Goal: Navigation & Orientation: Find specific page/section

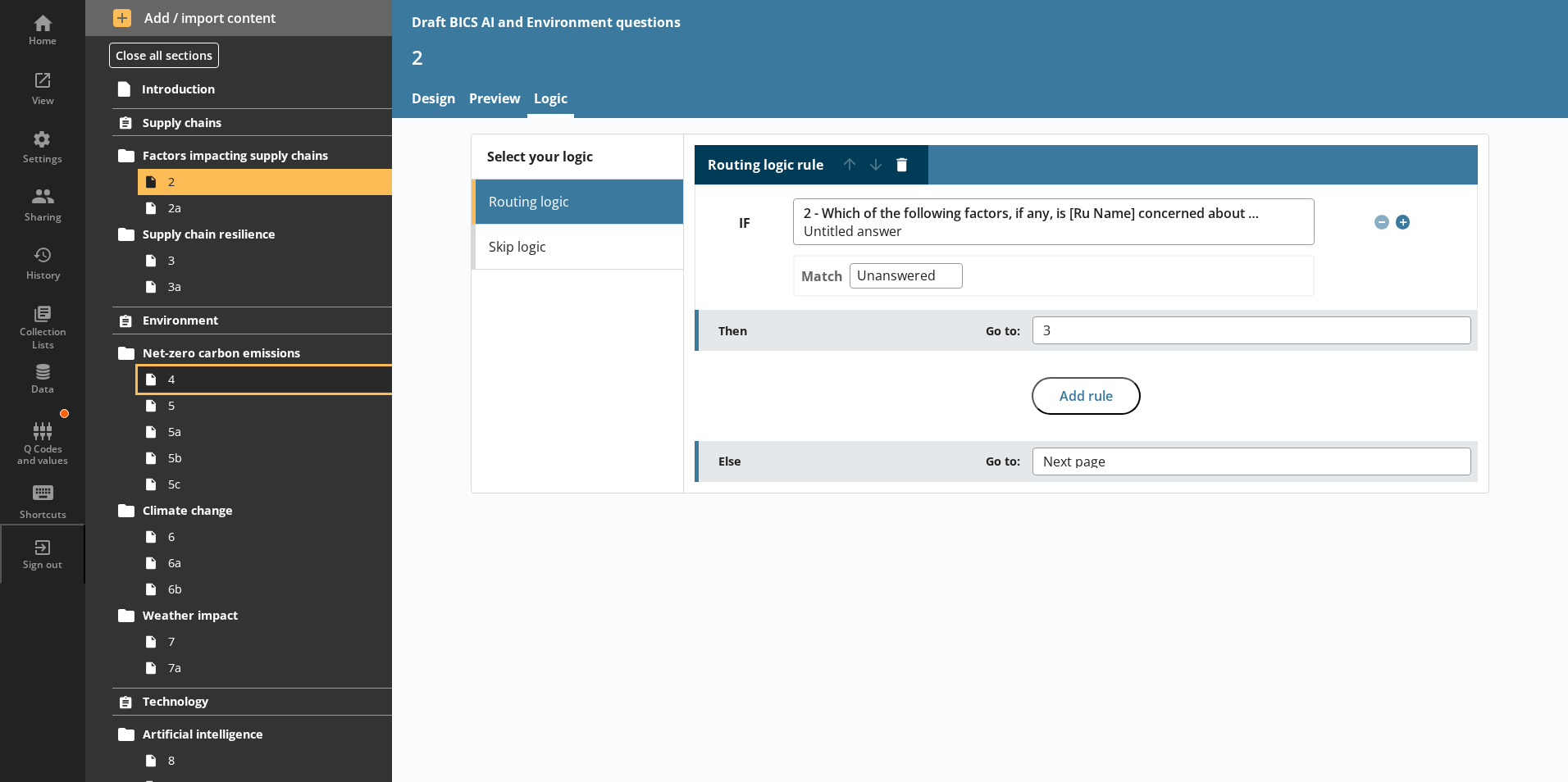
click at [169, 382] on span "4" at bounding box center [259, 379] width 182 height 15
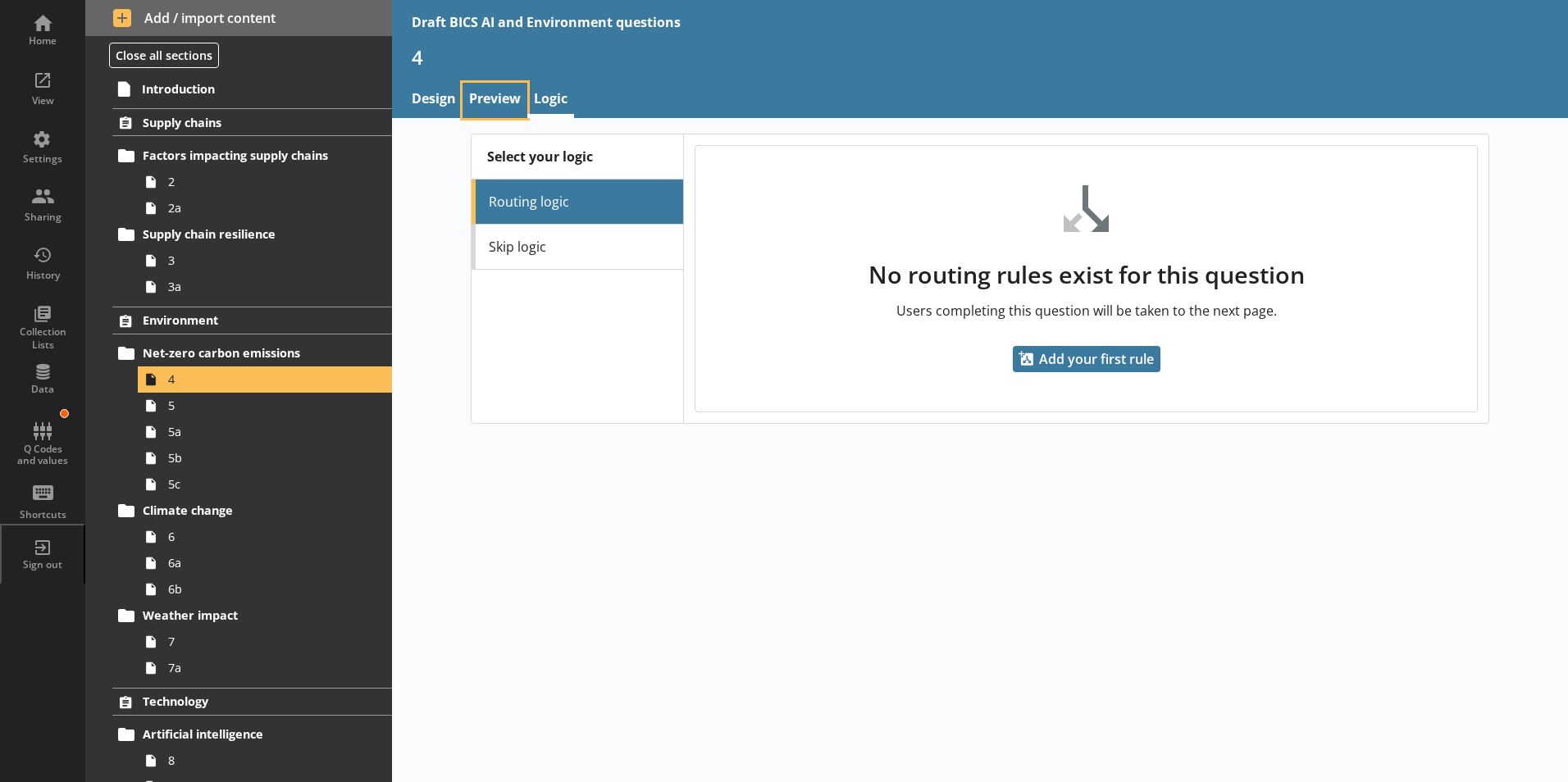
click at [482, 91] on link "Preview" at bounding box center [494, 100] width 64 height 36
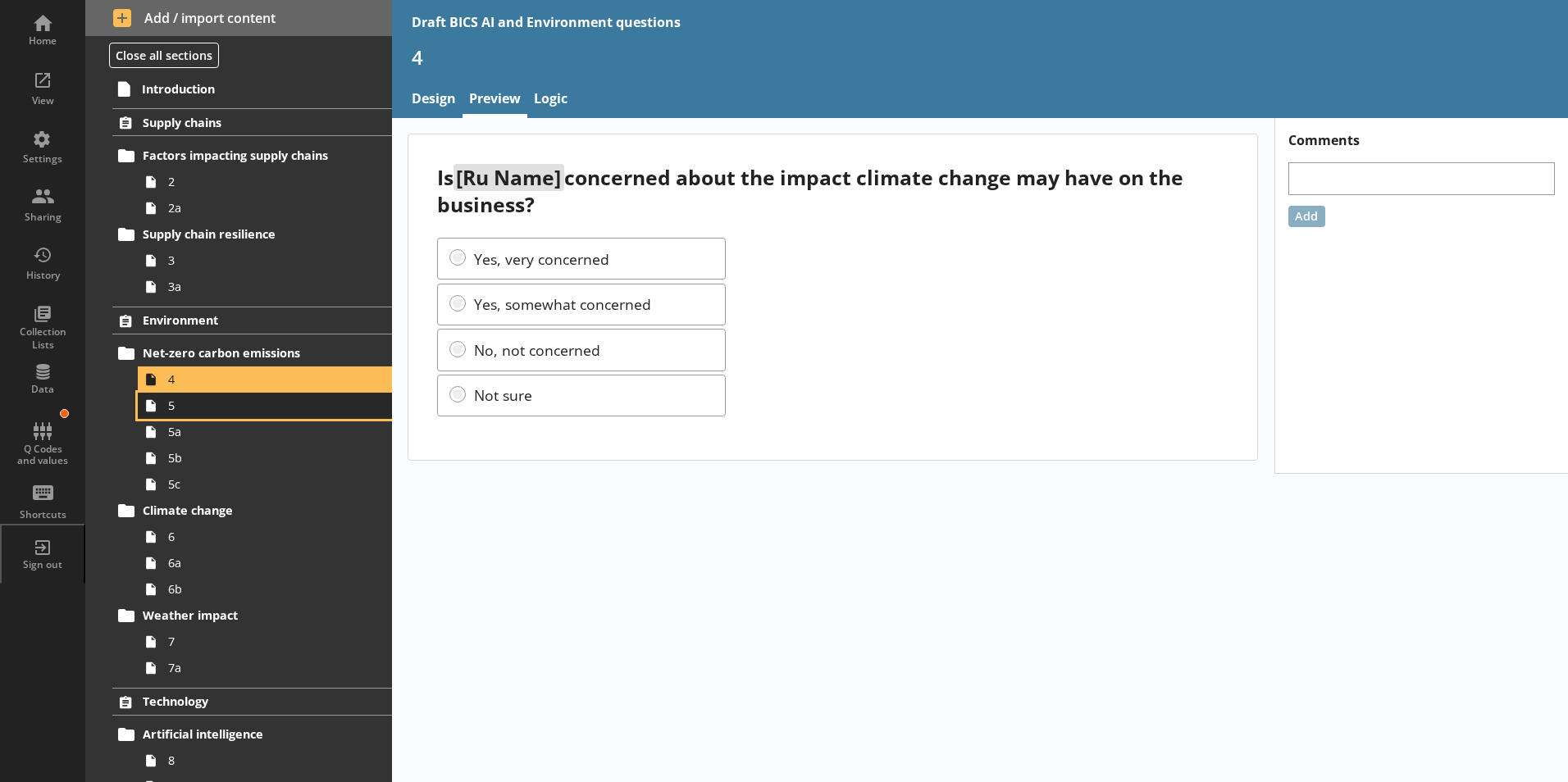
click at [181, 415] on link "5" at bounding box center [265, 405] width 254 height 26
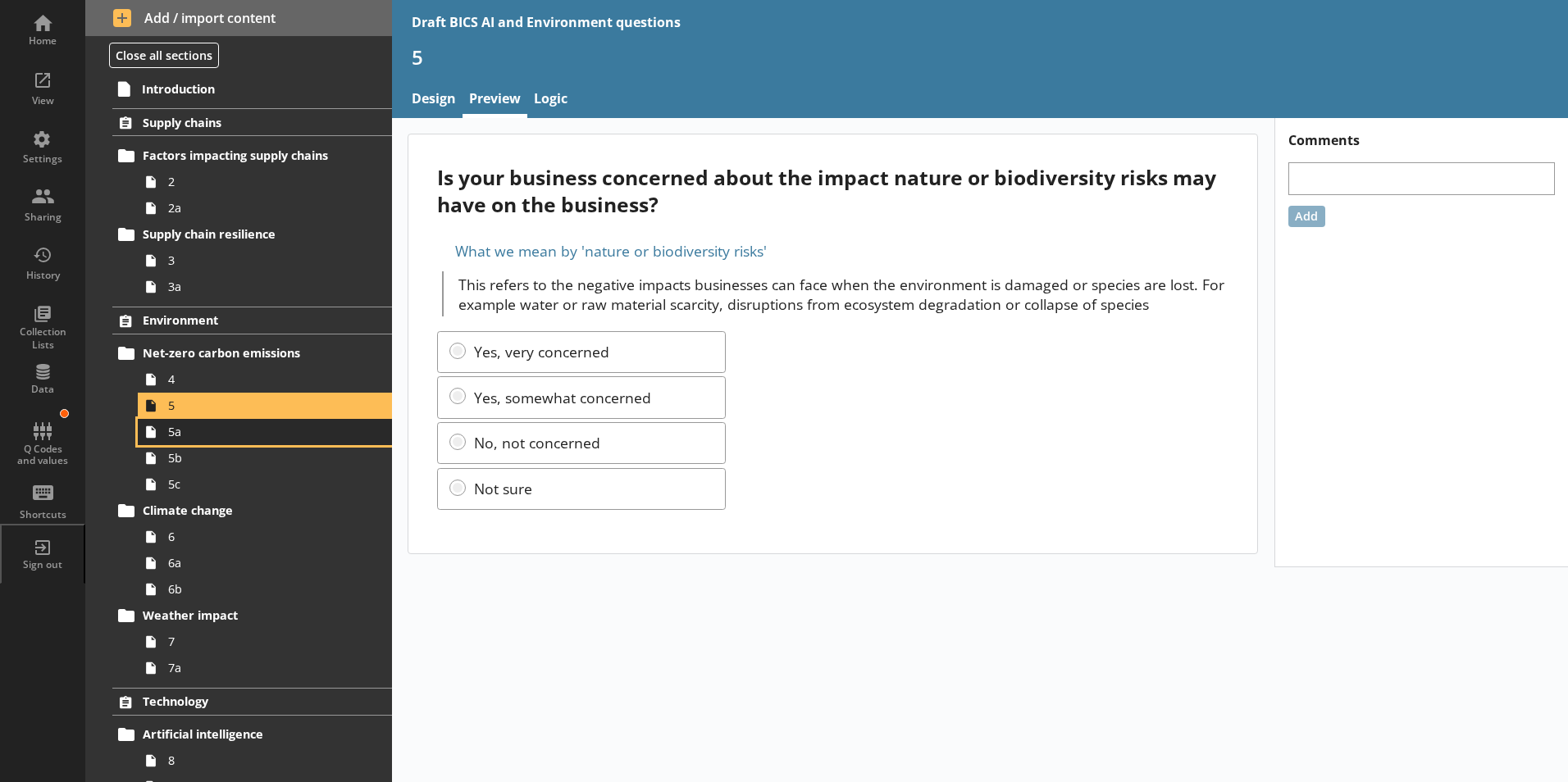
click at [170, 441] on link "5a" at bounding box center [265, 432] width 254 height 26
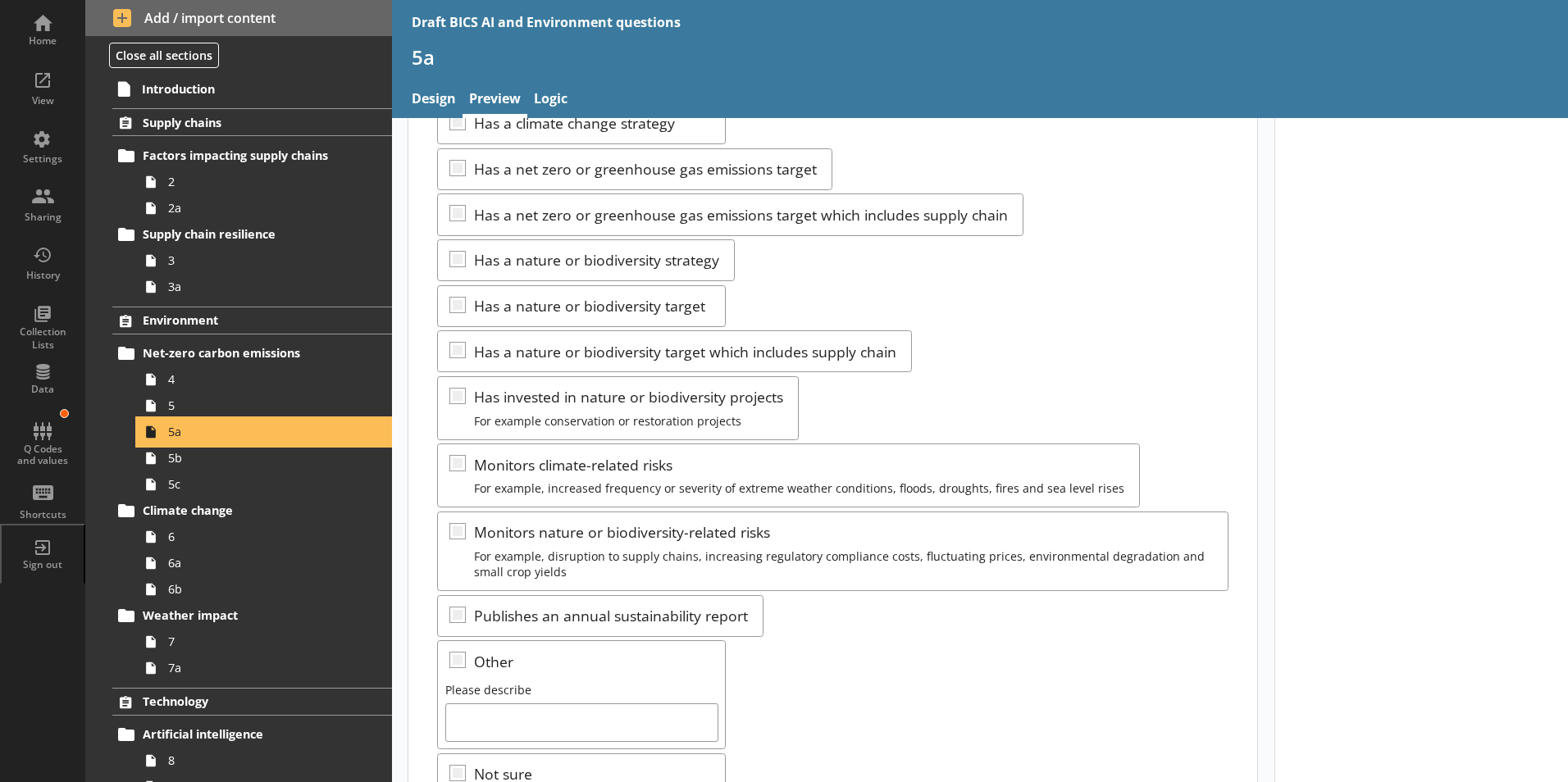
scroll to position [164, 0]
click at [183, 467] on link "5b" at bounding box center [265, 458] width 254 height 26
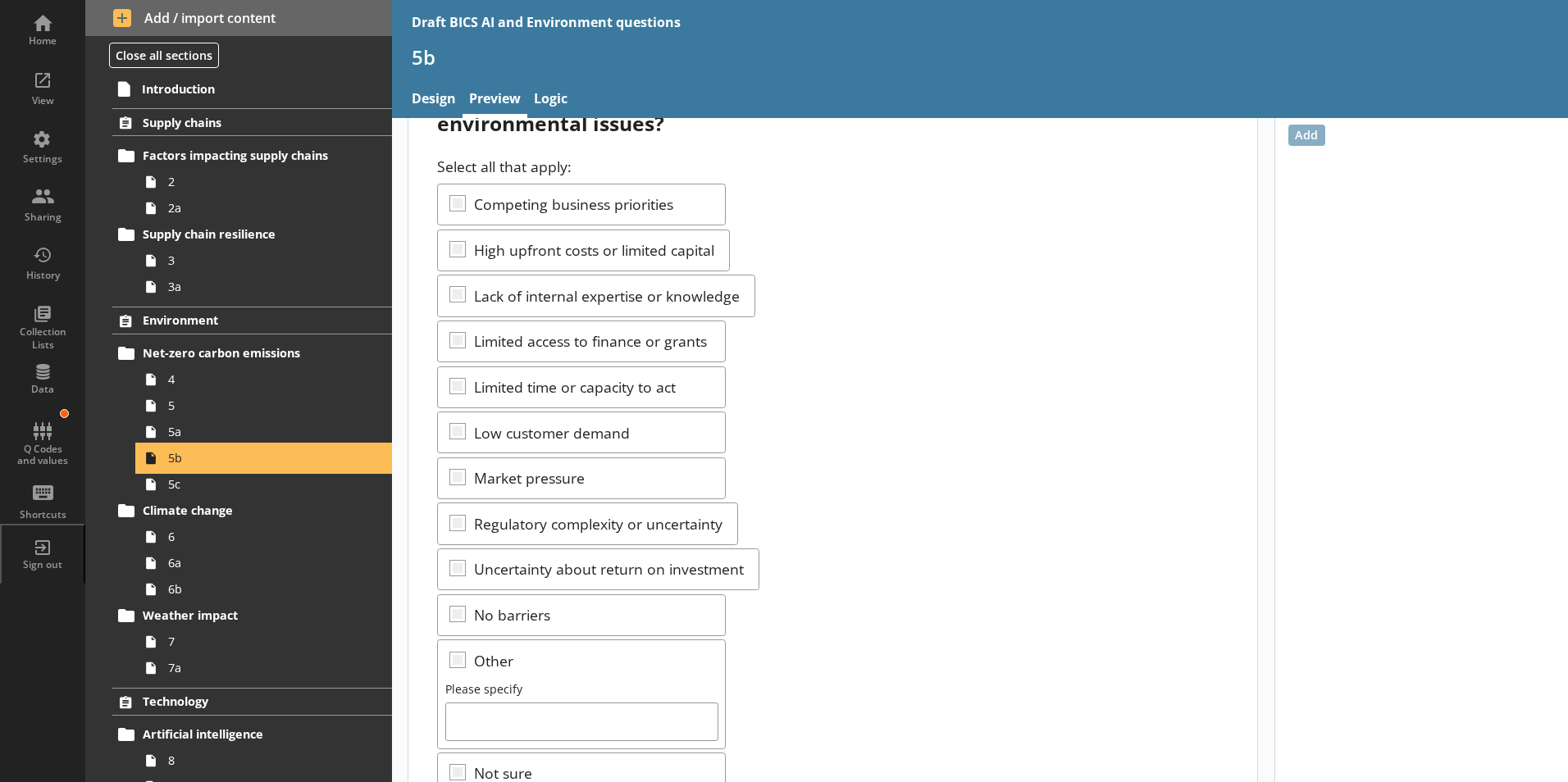
scroll to position [234, 0]
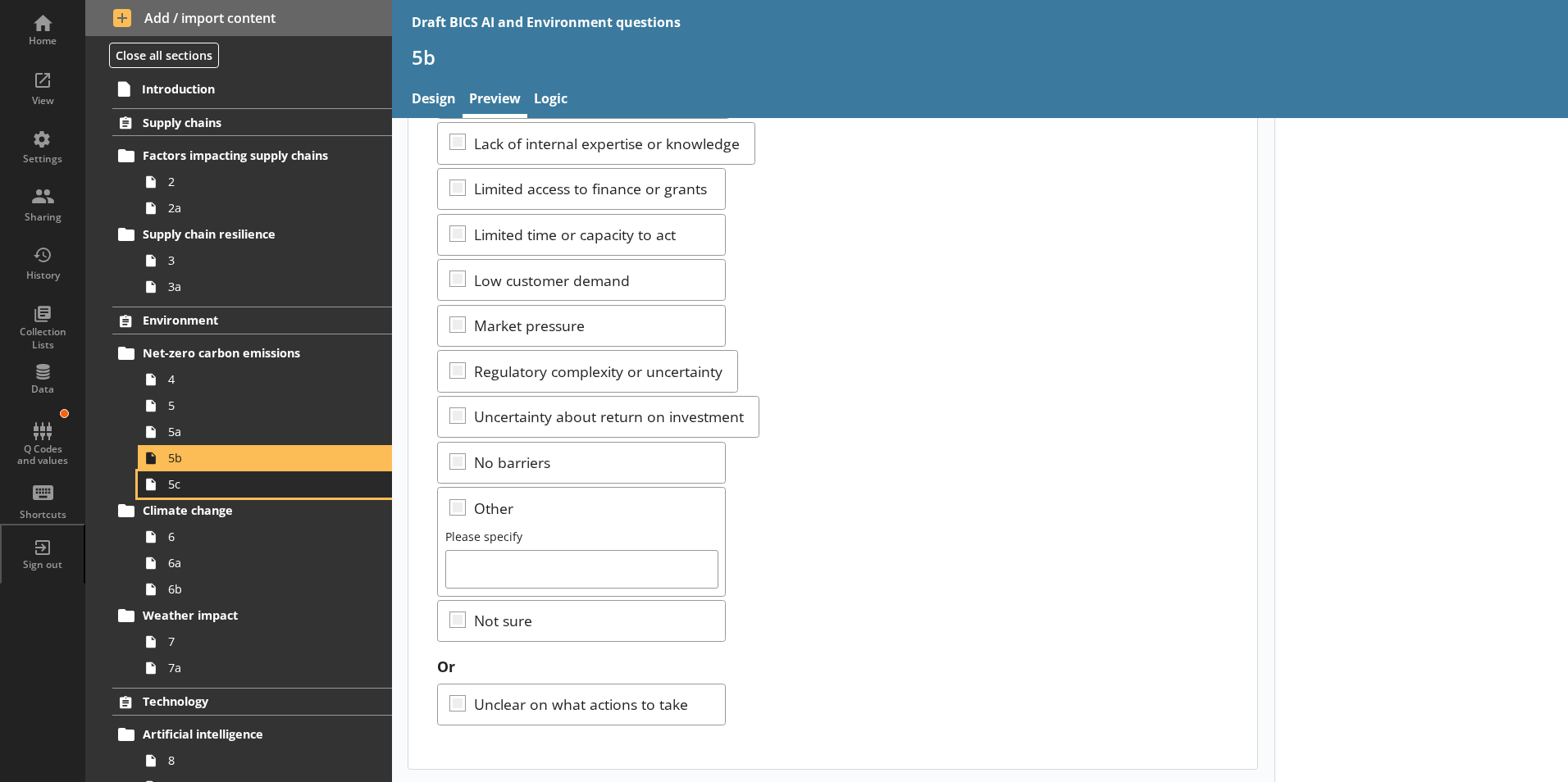
click at [168, 487] on span "5c" at bounding box center [259, 484] width 182 height 15
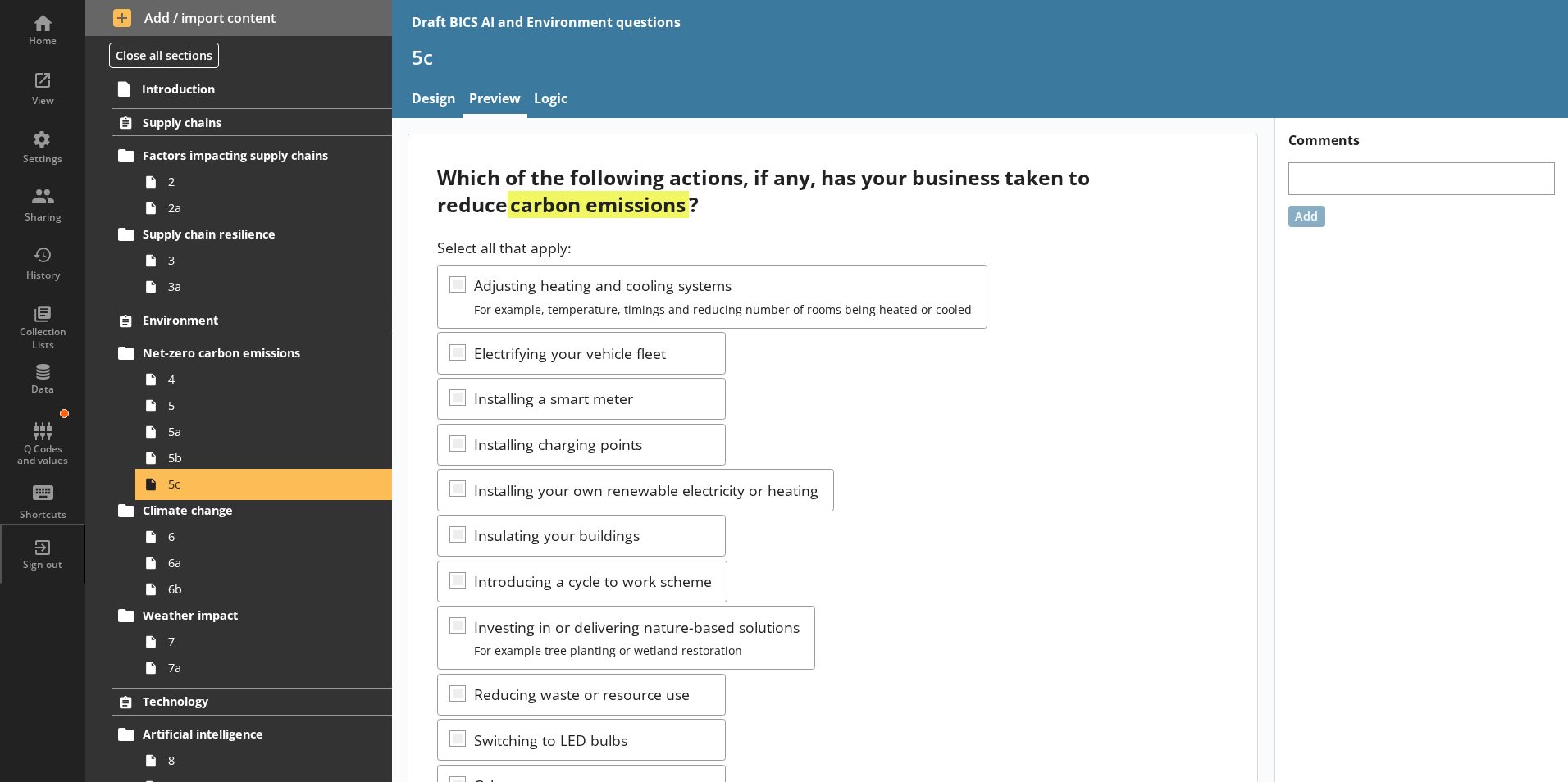
scroll to position [82, 0]
